Goal: Transaction & Acquisition: Purchase product/service

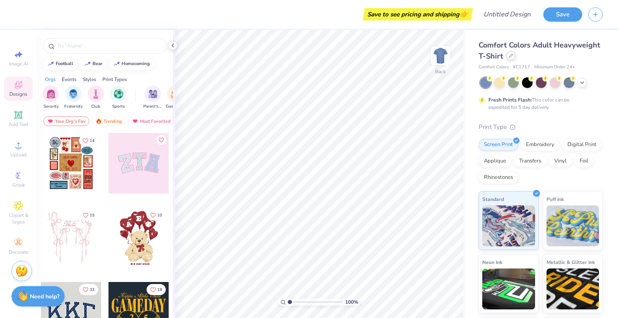
click at [511, 58] on div at bounding box center [510, 55] width 9 height 9
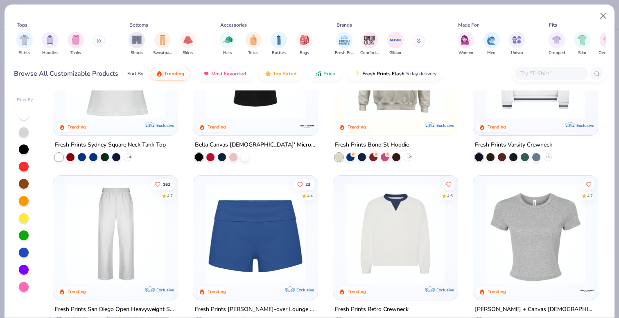
scroll to position [409, 0]
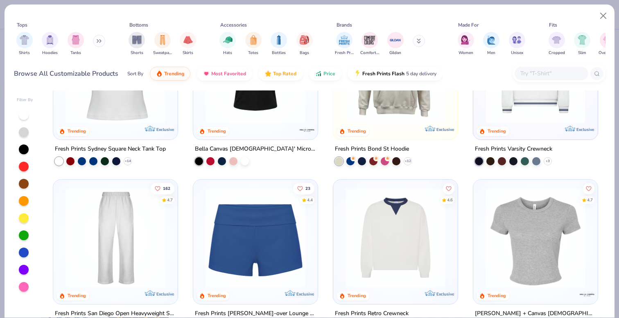
click at [522, 73] on input "text" at bounding box center [550, 73] width 63 height 9
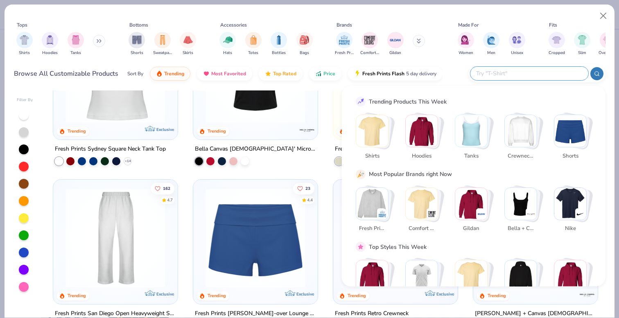
scroll to position [28, 0]
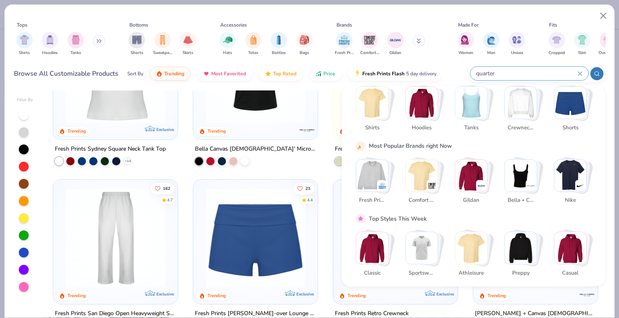
type input "quarter"
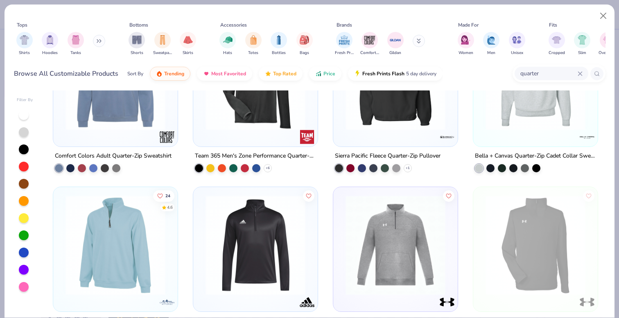
scroll to position [241, 0]
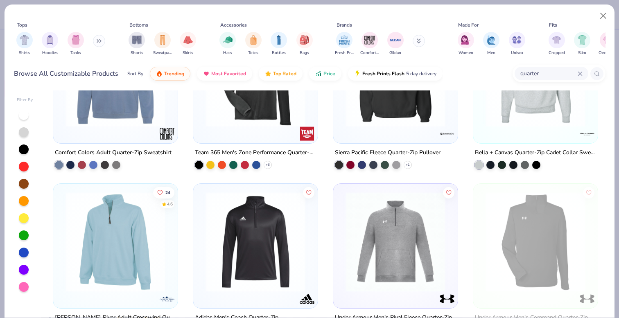
click at [537, 148] on div "Bella + Canvas Quarter-Zip Cadet Collar Sweatshirt" at bounding box center [535, 152] width 121 height 10
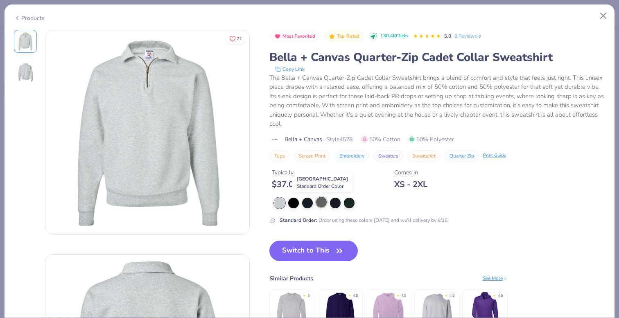
click at [319, 200] on div at bounding box center [321, 202] width 11 height 11
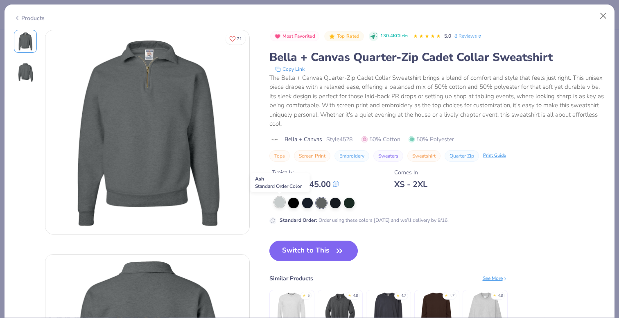
click at [279, 206] on div at bounding box center [279, 202] width 11 height 11
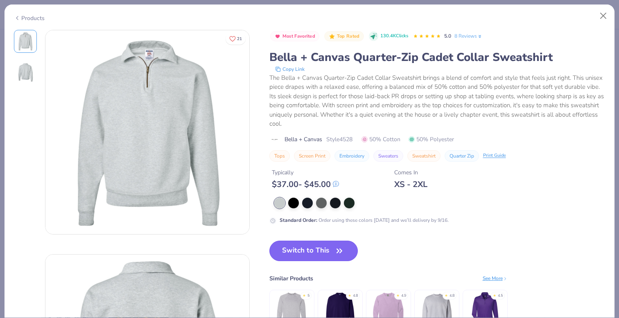
click at [346, 252] on button "Switch to This" at bounding box center [313, 251] width 89 height 20
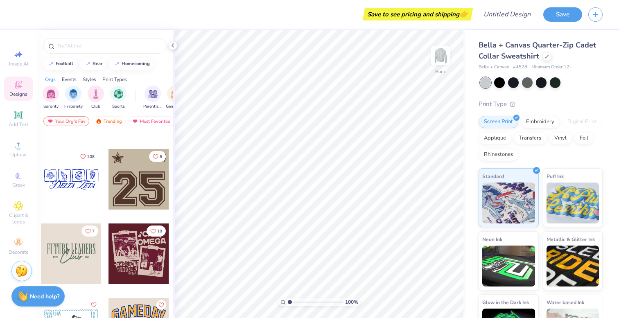
scroll to position [1484, 0]
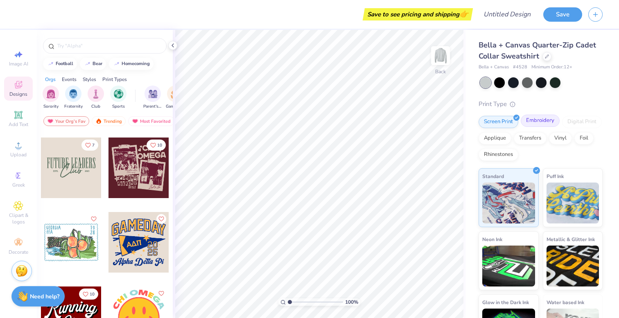
click at [544, 124] on div "Embroidery" at bounding box center [539, 121] width 39 height 12
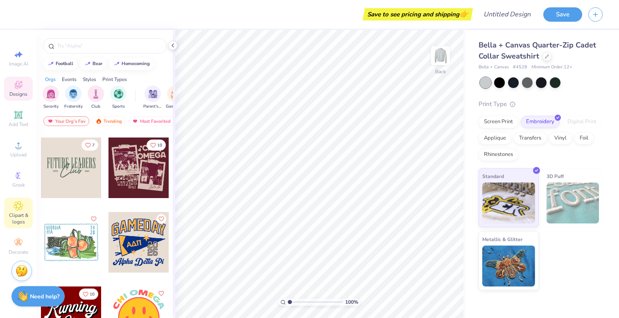
click at [17, 214] on span "Clipart & logos" at bounding box center [18, 218] width 29 height 13
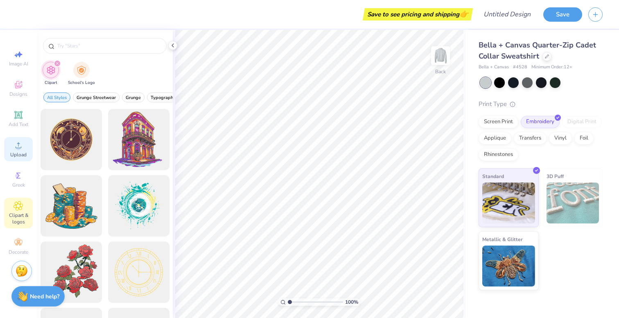
click at [17, 145] on icon at bounding box center [18, 145] width 10 height 10
click at [19, 146] on circle at bounding box center [18, 148] width 4 height 4
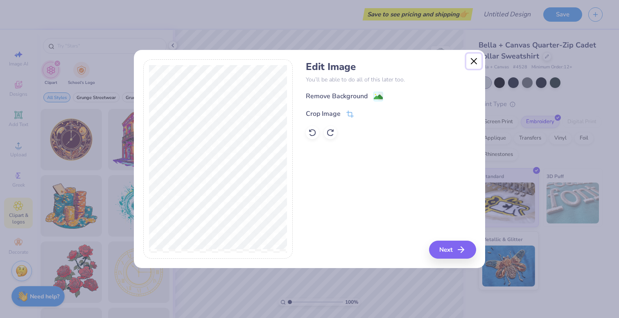
click at [469, 58] on button "Close" at bounding box center [474, 62] width 16 height 16
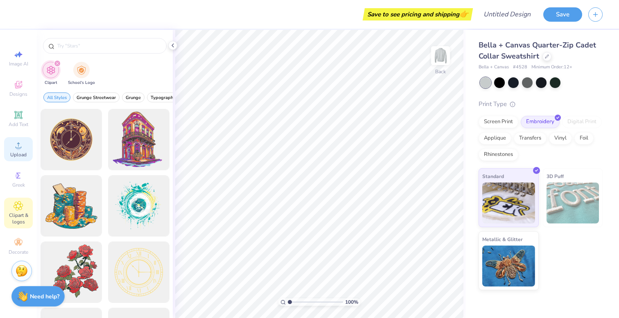
click at [20, 152] on span "Upload" at bounding box center [18, 154] width 16 height 7
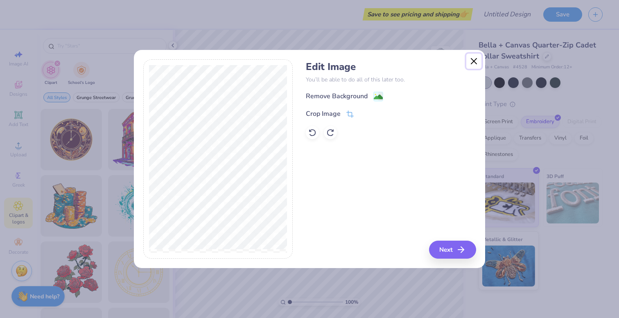
click at [473, 59] on button "Close" at bounding box center [474, 62] width 16 height 16
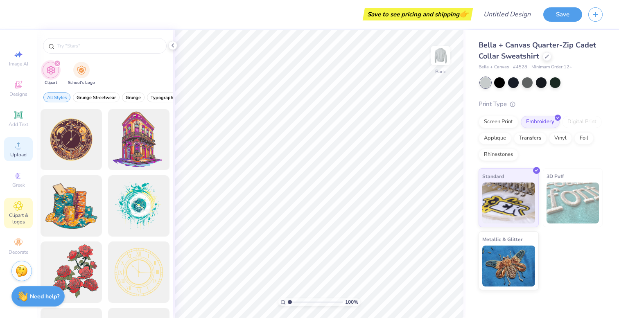
click at [20, 141] on icon at bounding box center [18, 145] width 10 height 10
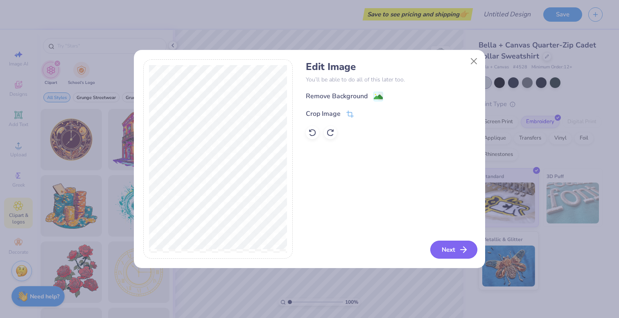
click at [457, 248] on button "Next" at bounding box center [453, 250] width 47 height 18
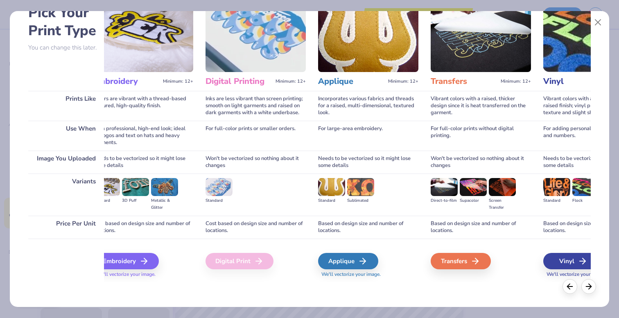
scroll to position [0, 0]
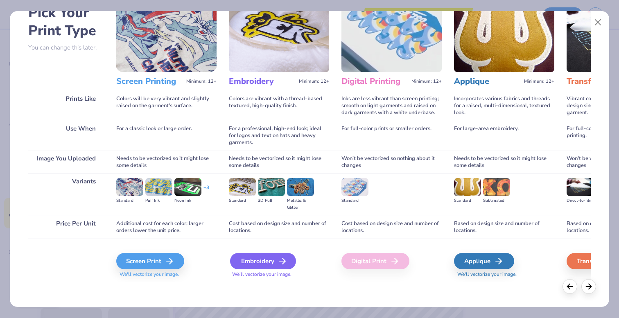
click at [285, 265] on div "Embroidery" at bounding box center [263, 261] width 66 height 16
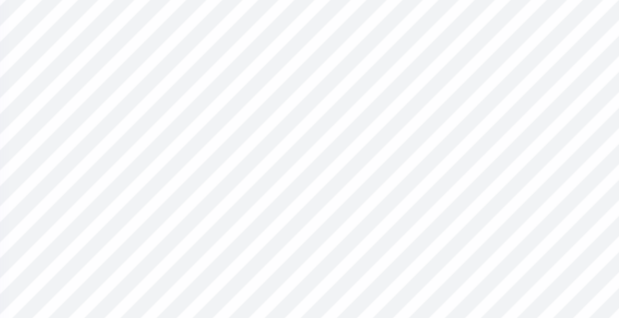
type input "4.76"
type input "2.03"
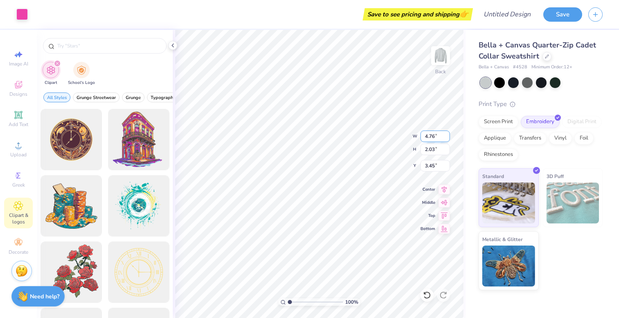
type input "5.03"
type input "5.14"
click at [443, 56] on img at bounding box center [440, 55] width 33 height 33
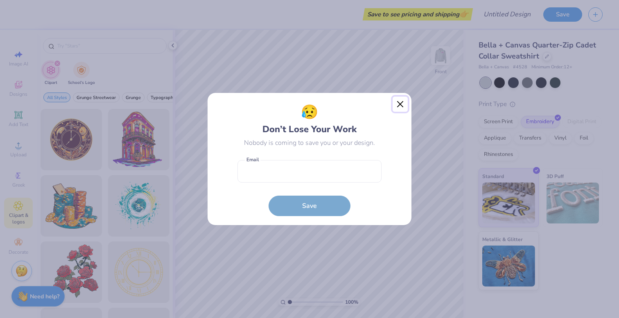
click at [395, 108] on button "Close" at bounding box center [400, 105] width 16 height 16
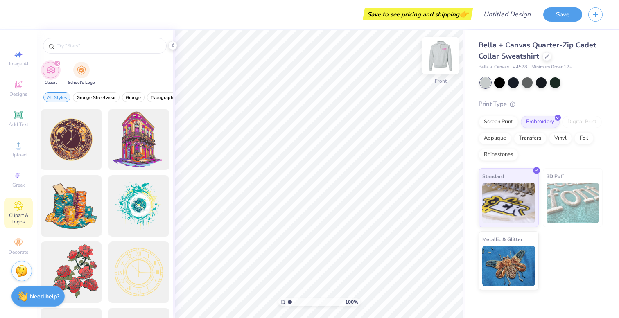
click at [440, 54] on img at bounding box center [440, 55] width 33 height 33
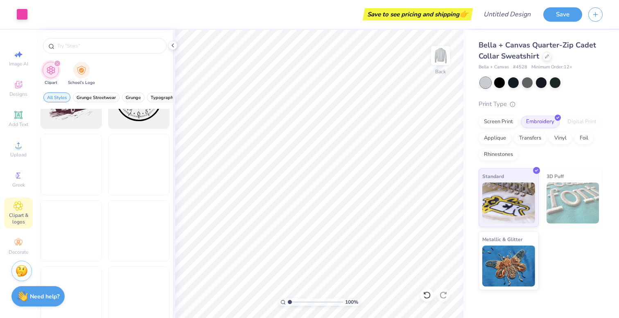
scroll to position [547, 0]
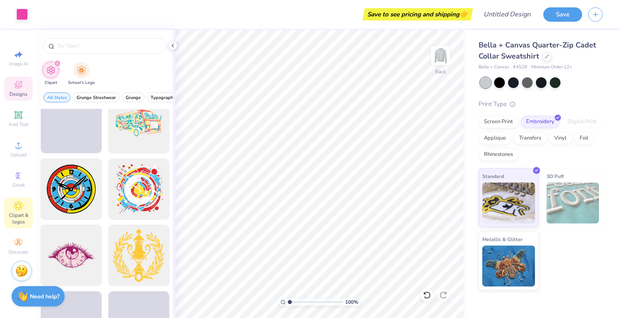
click at [23, 86] on icon at bounding box center [18, 85] width 10 height 10
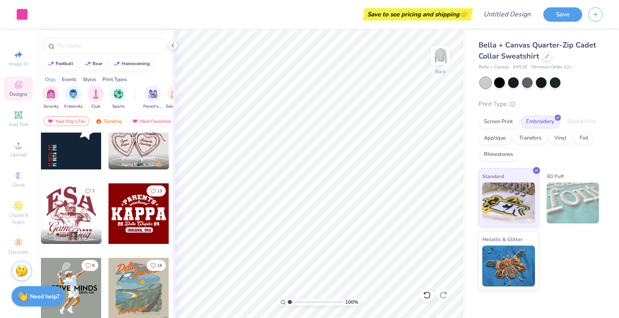
scroll to position [3375, 0]
